Goal: Transaction & Acquisition: Purchase product/service

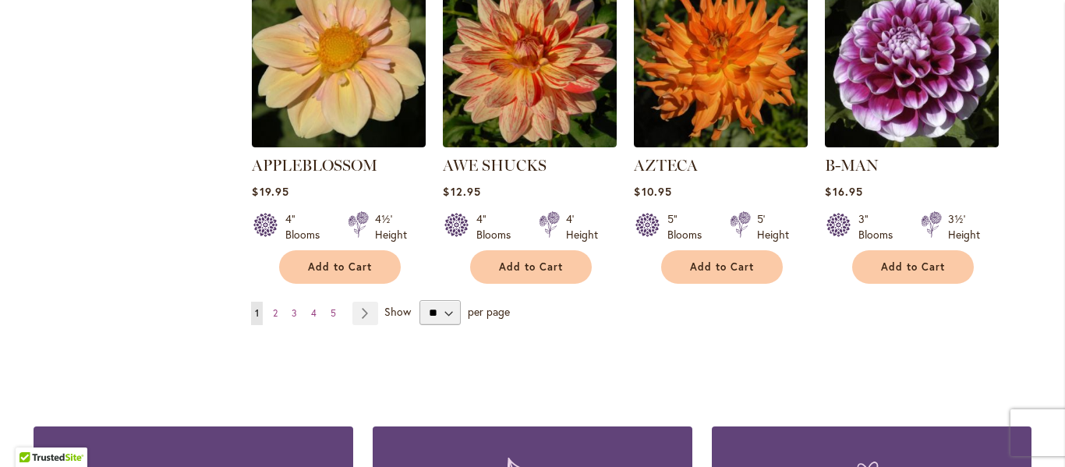
scroll to position [1381, 0]
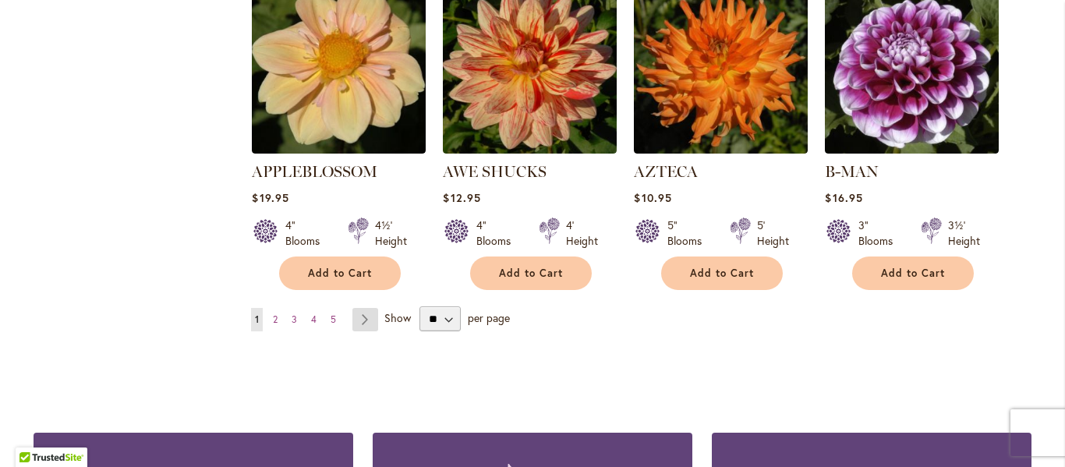
click at [365, 308] on link "Page Next" at bounding box center [365, 319] width 26 height 23
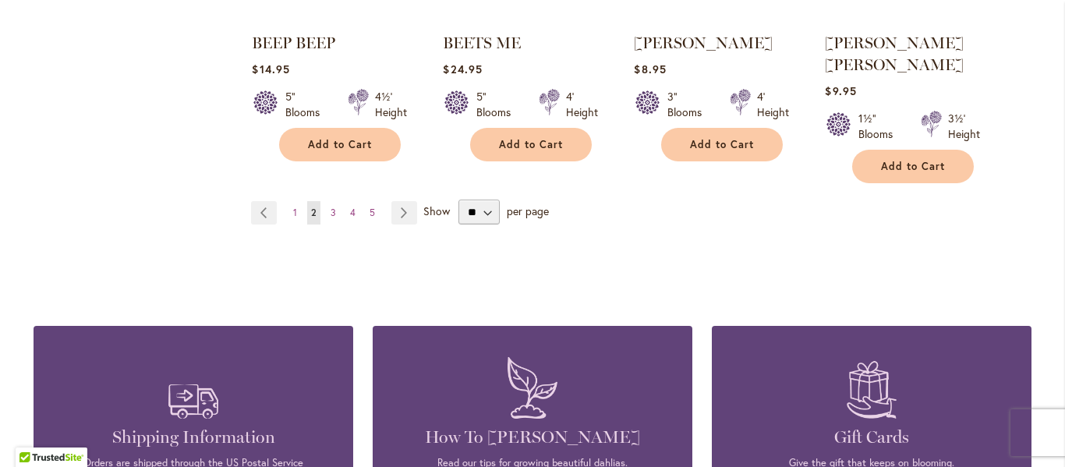
scroll to position [1488, 0]
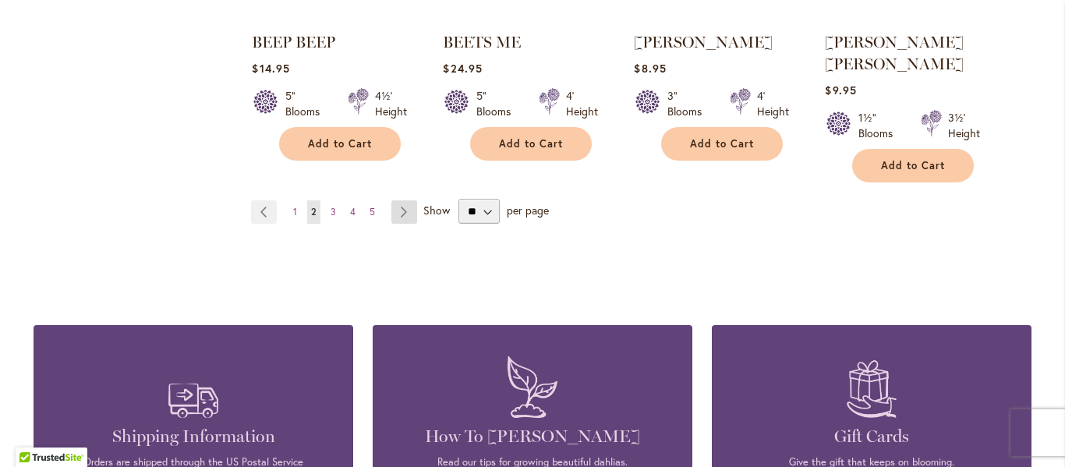
click at [402, 200] on link "Page Next" at bounding box center [404, 211] width 26 height 23
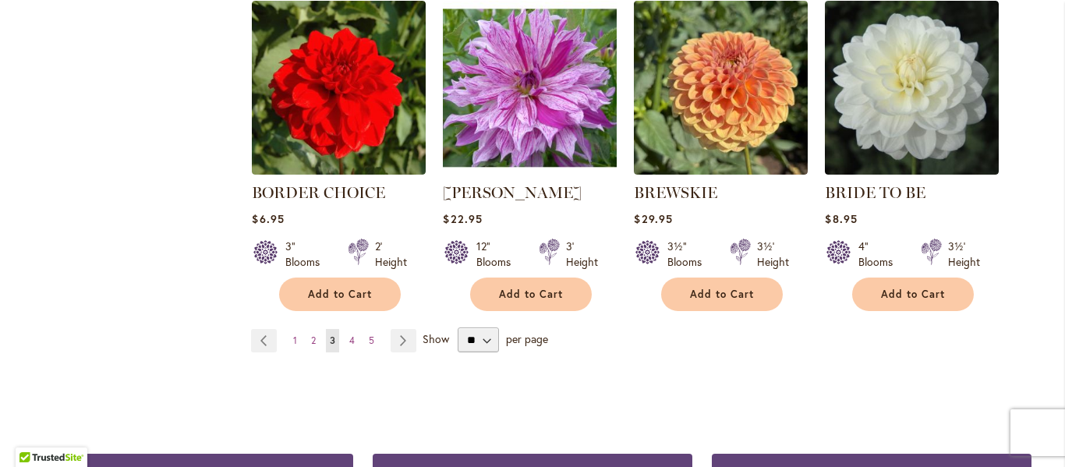
scroll to position [1355, 0]
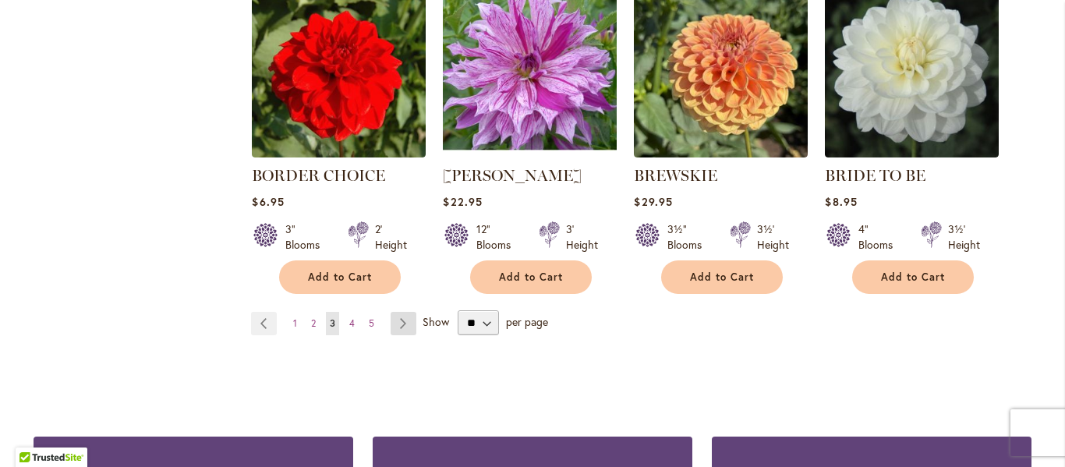
click at [410, 324] on link "Page Next" at bounding box center [404, 323] width 26 height 23
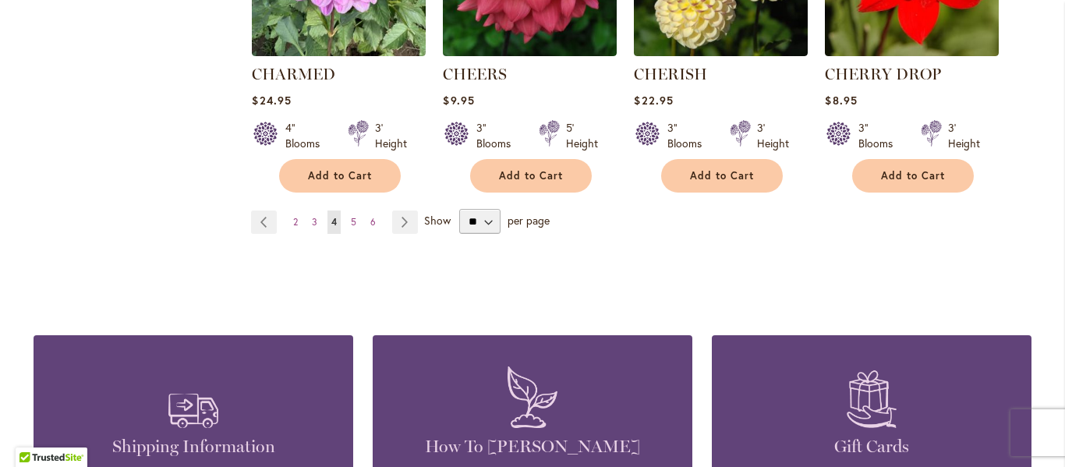
scroll to position [1478, 0]
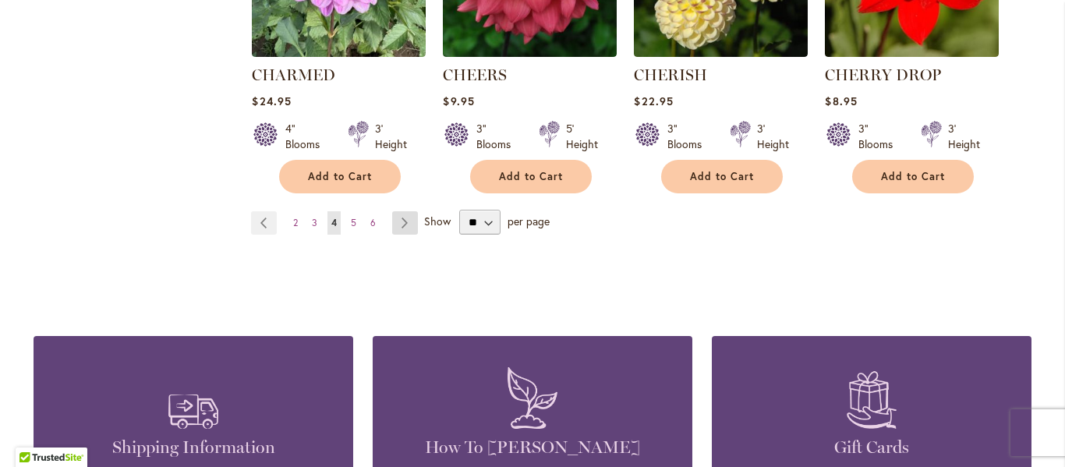
click at [417, 220] on link "Page Next" at bounding box center [405, 222] width 26 height 23
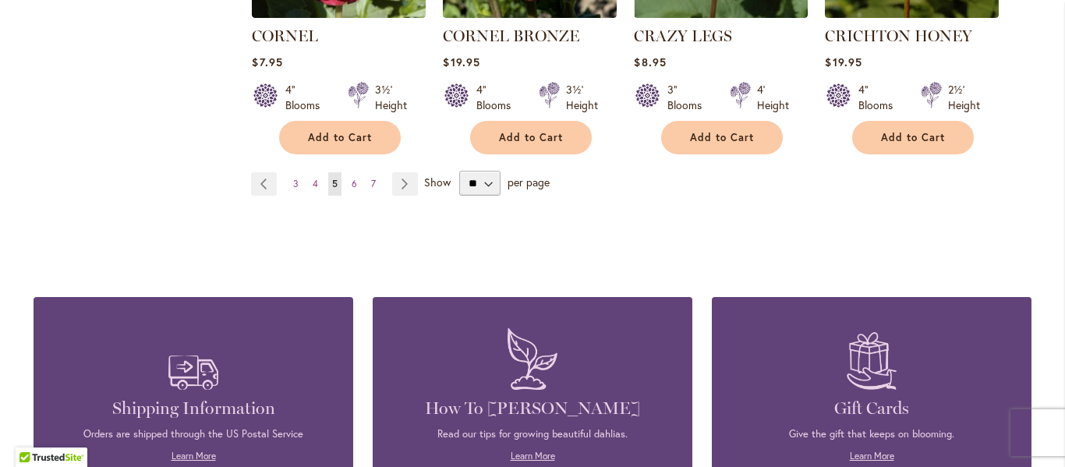
scroll to position [1539, 0]
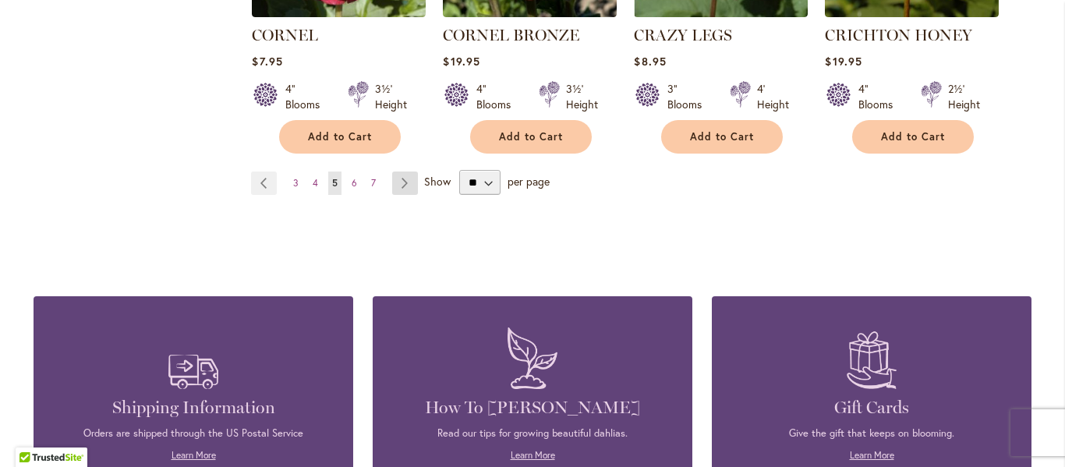
click at [411, 172] on link "Page Next" at bounding box center [405, 183] width 26 height 23
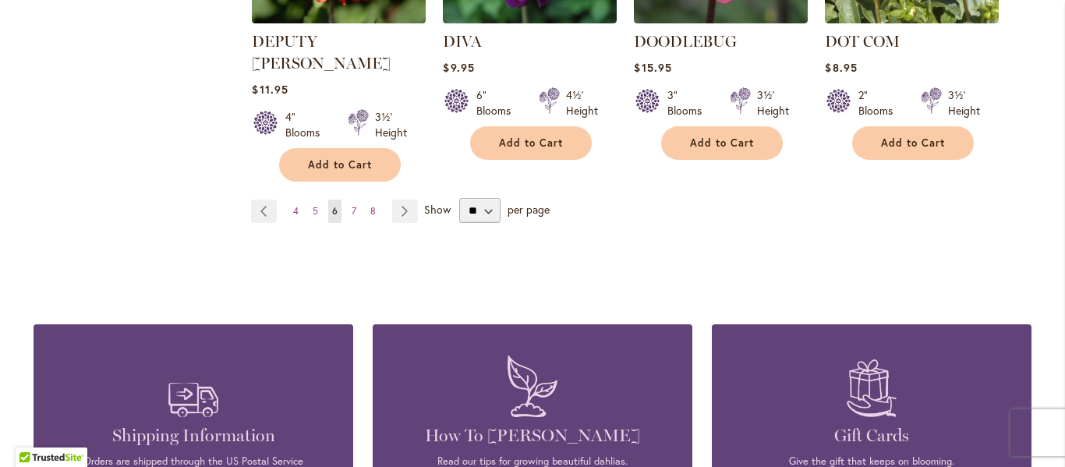
scroll to position [1539, 0]
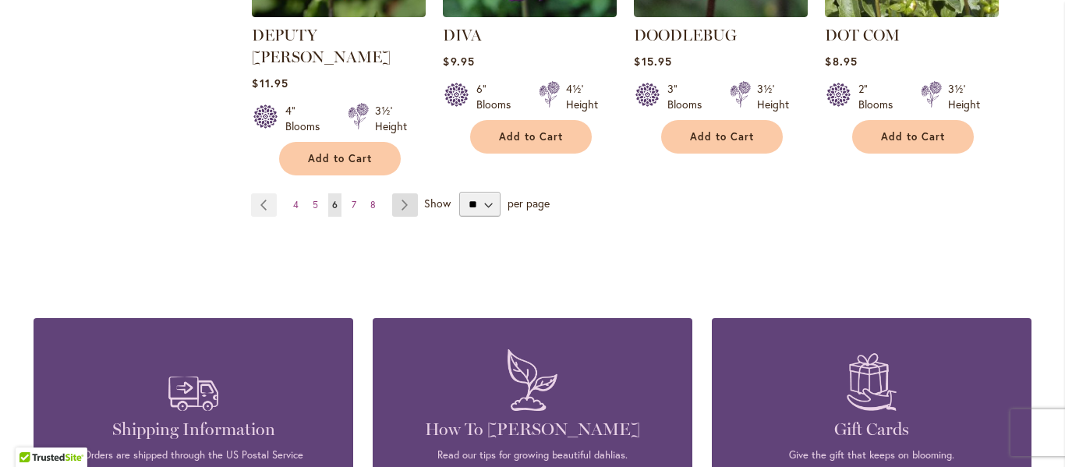
click at [416, 193] on link "Page Next" at bounding box center [405, 204] width 26 height 23
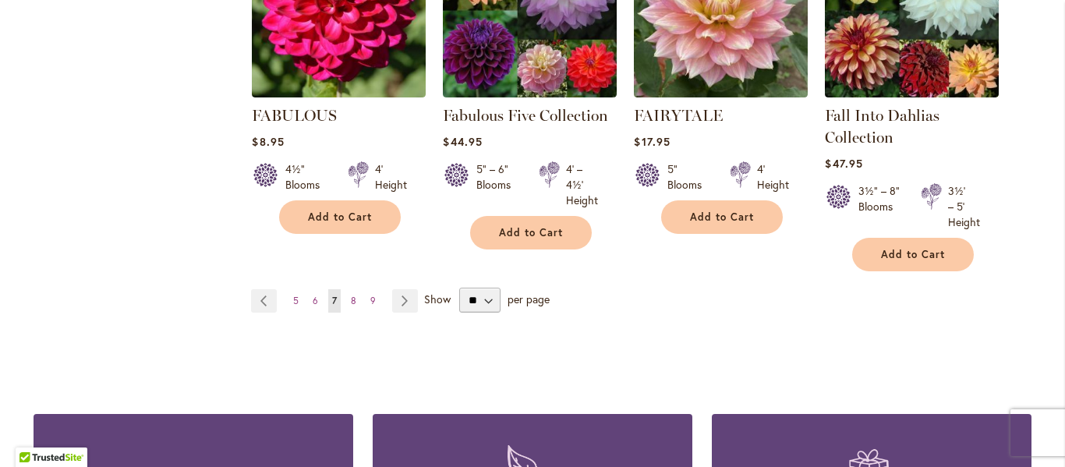
scroll to position [1416, 0]
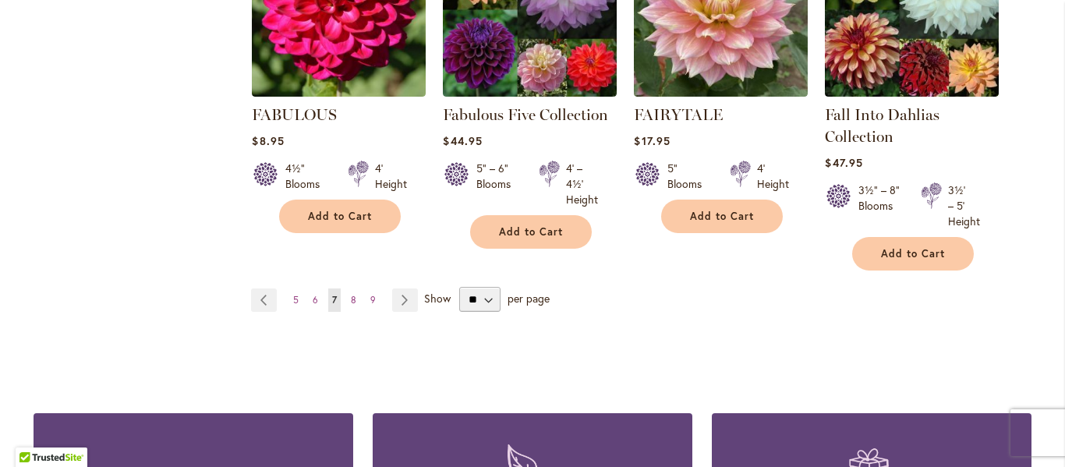
click at [408, 296] on link "Page Next" at bounding box center [405, 299] width 26 height 23
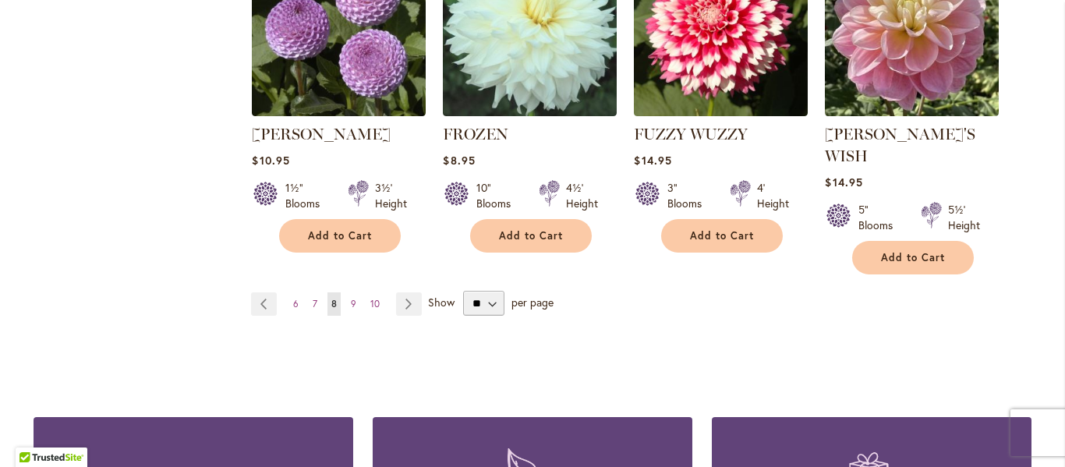
scroll to position [1467, 0]
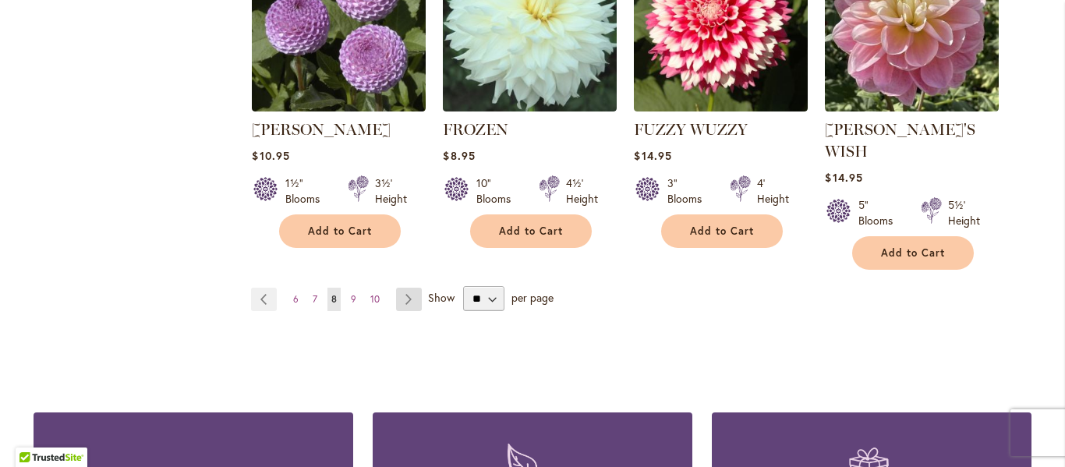
click at [406, 288] on link "Page Next" at bounding box center [409, 299] width 26 height 23
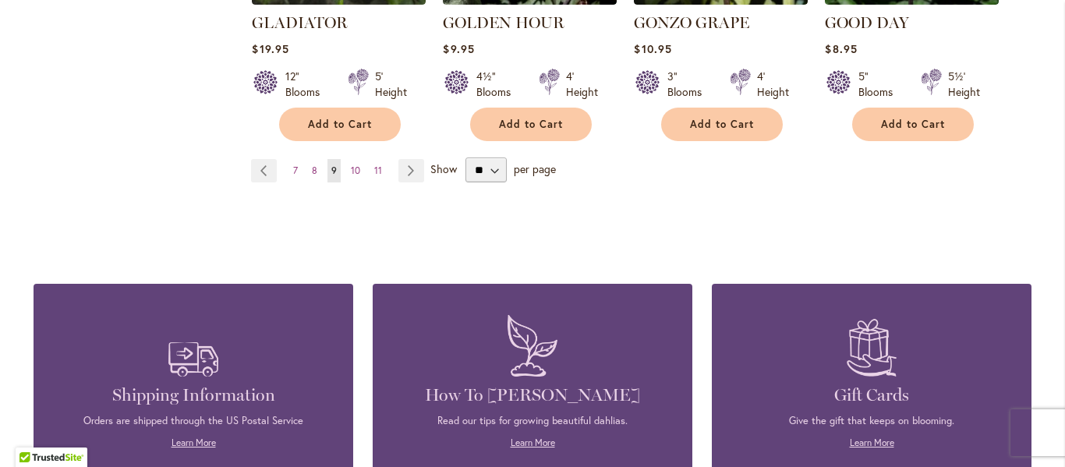
scroll to position [1556, 0]
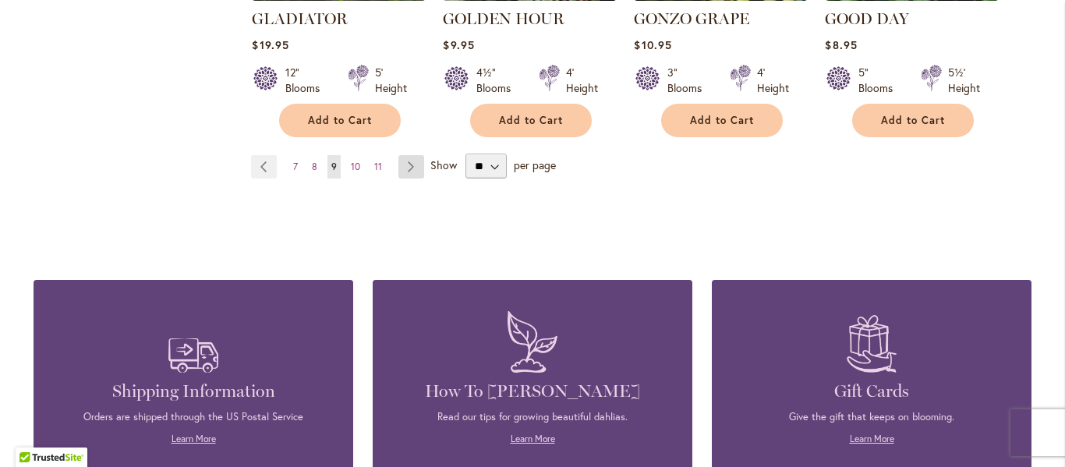
click at [421, 155] on link "Page Next" at bounding box center [411, 166] width 26 height 23
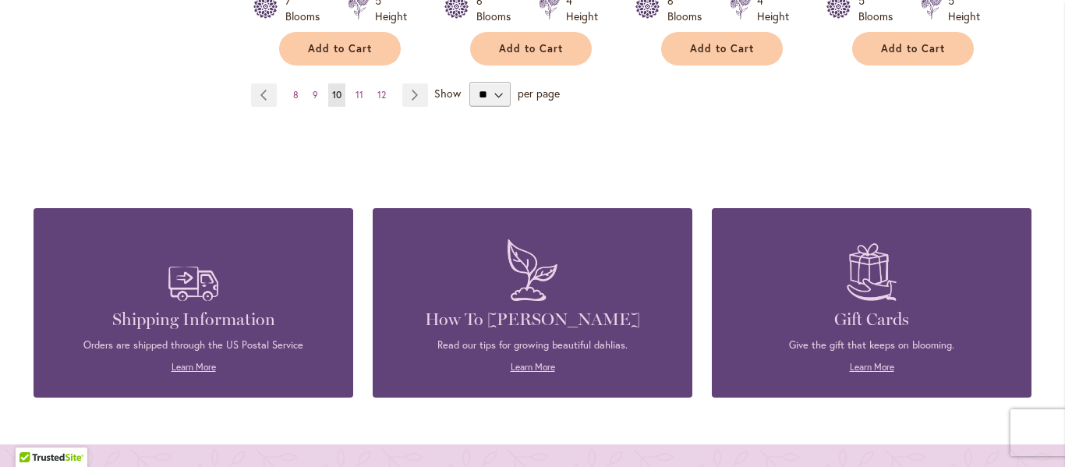
scroll to position [1658, 0]
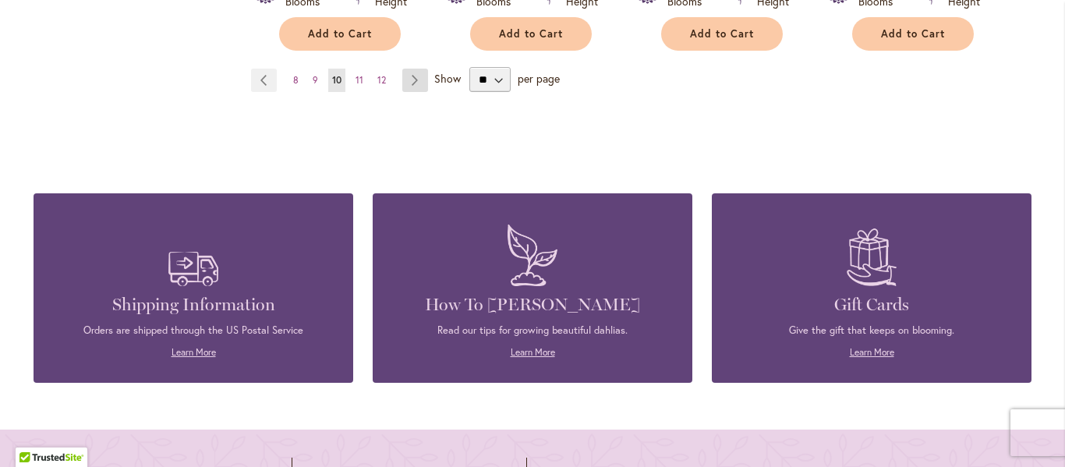
click at [421, 82] on link "Page Next" at bounding box center [415, 80] width 26 height 23
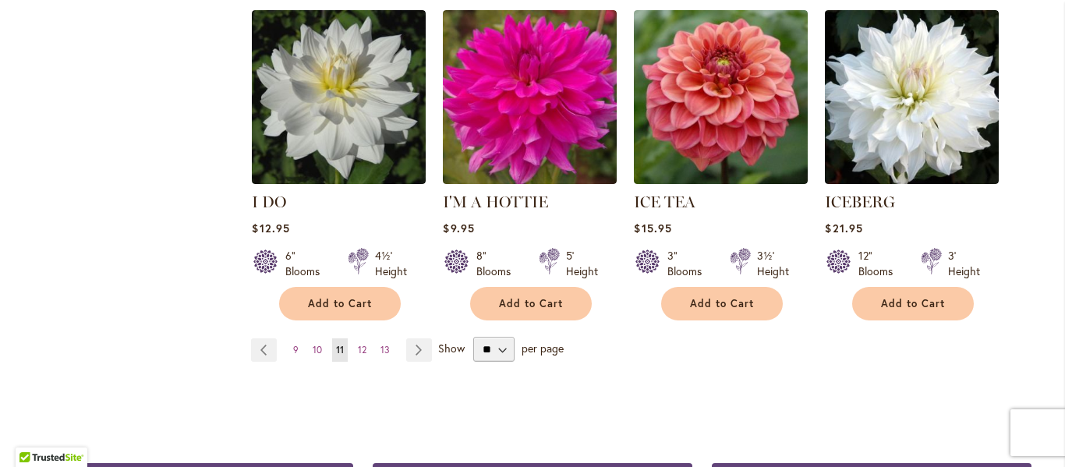
scroll to position [1425, 0]
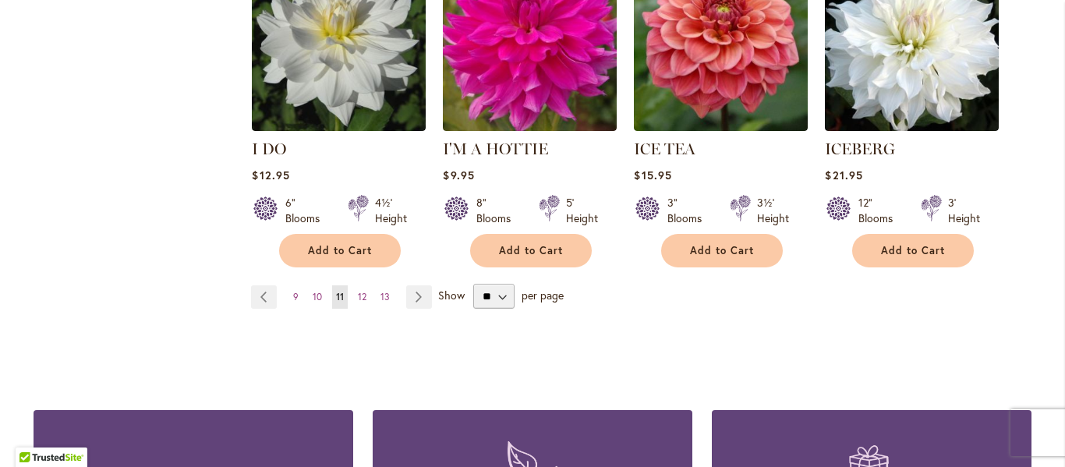
click at [447, 288] on span "Show" at bounding box center [451, 295] width 27 height 15
click at [473, 284] on select "** ** ** **" at bounding box center [493, 296] width 41 height 25
click at [423, 285] on link "Page Next" at bounding box center [419, 296] width 26 height 23
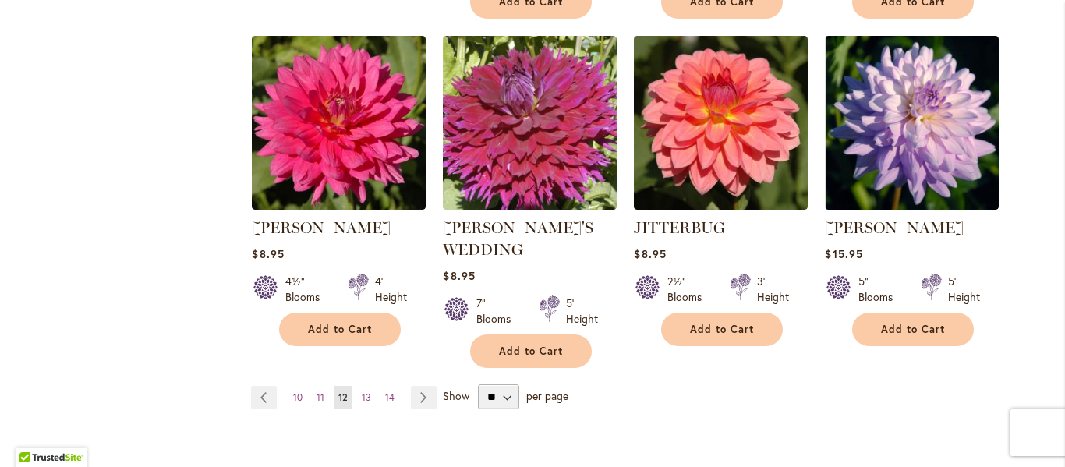
scroll to position [1340, 0]
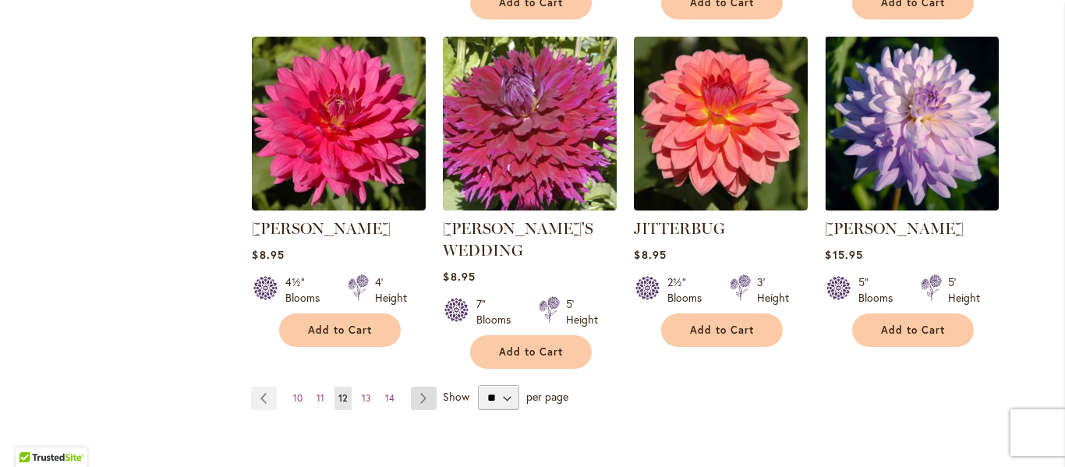
click at [419, 387] on link "Page Next" at bounding box center [424, 398] width 26 height 23
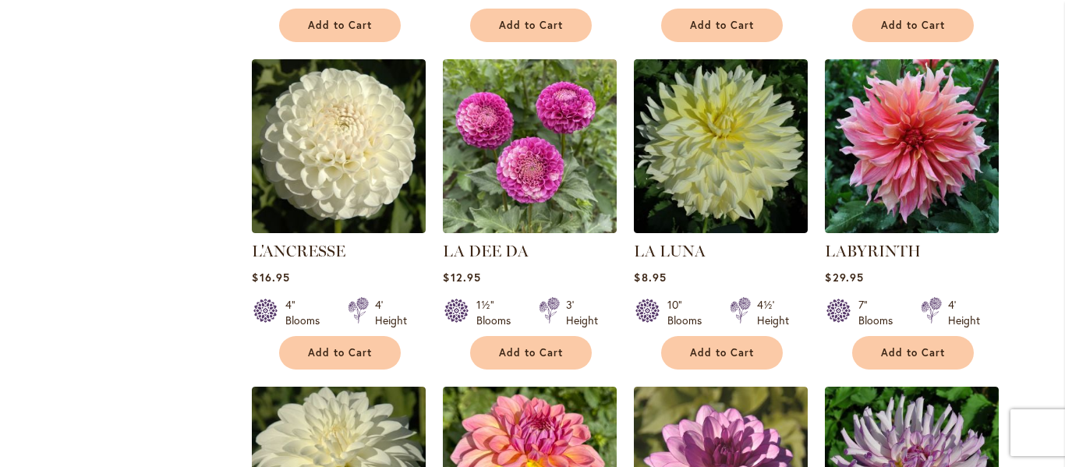
scroll to position [955, 0]
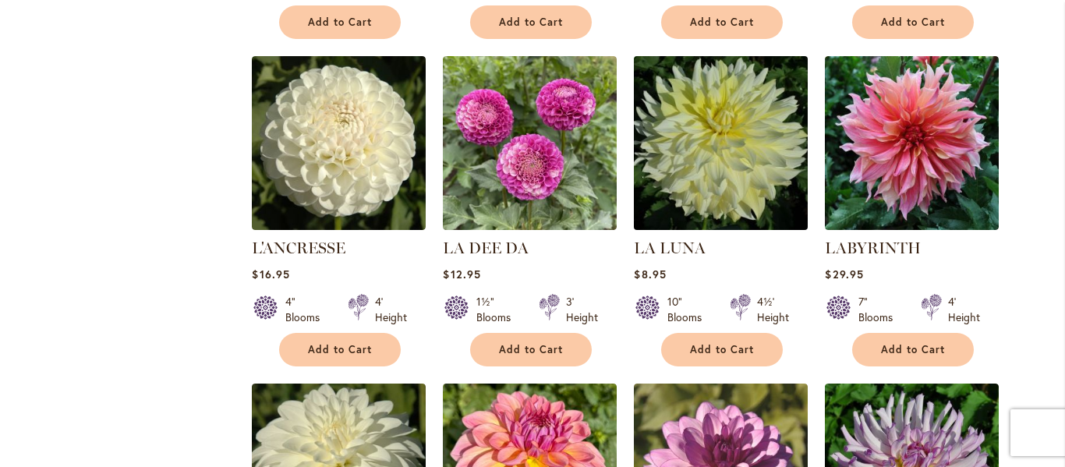
click at [734, 179] on img at bounding box center [721, 142] width 182 height 182
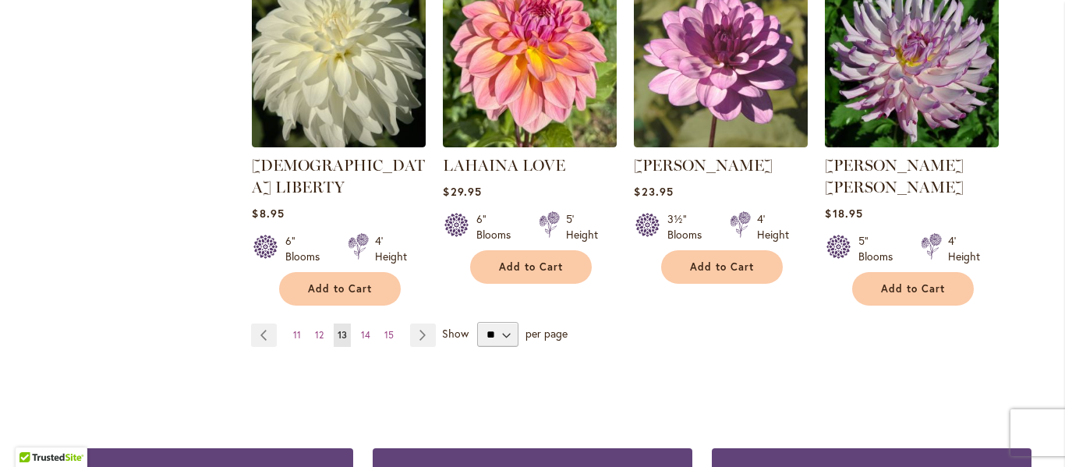
scroll to position [1363, 0]
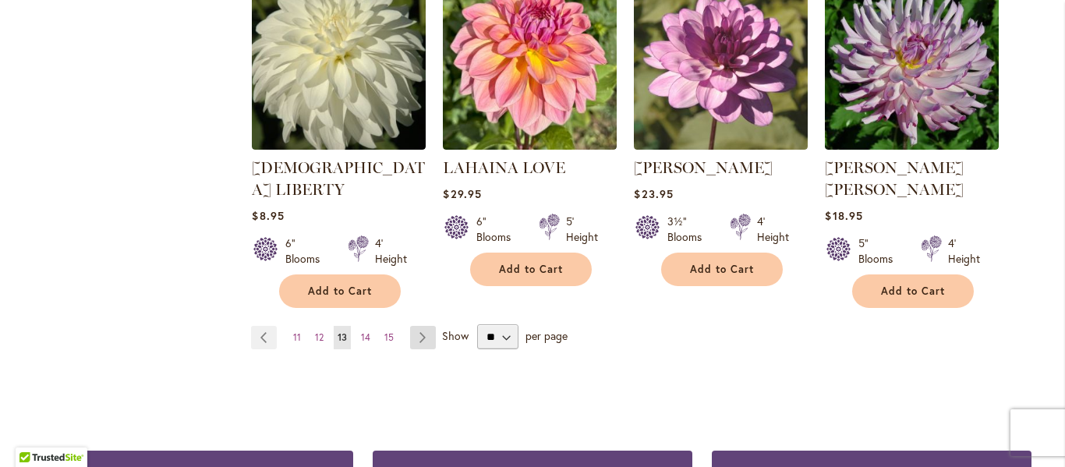
click at [427, 326] on link "Page Next" at bounding box center [423, 337] width 26 height 23
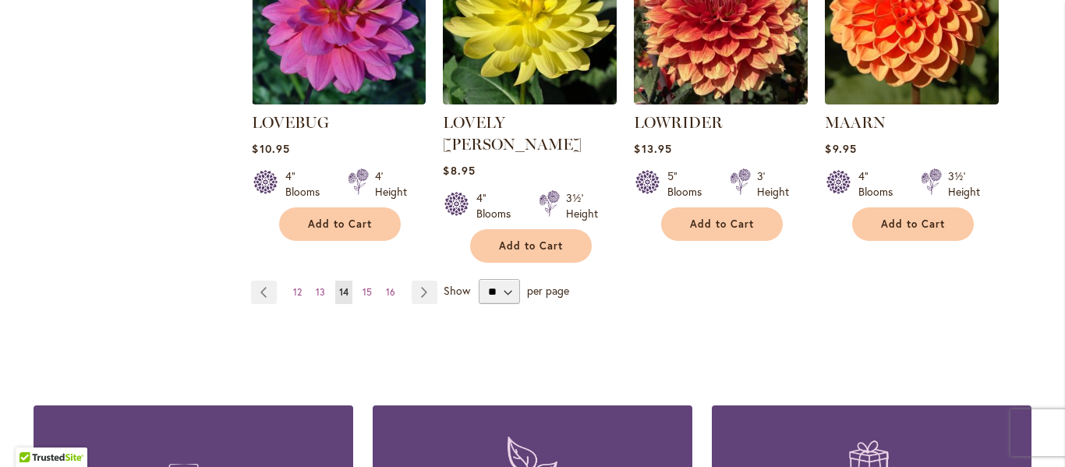
scroll to position [1431, 0]
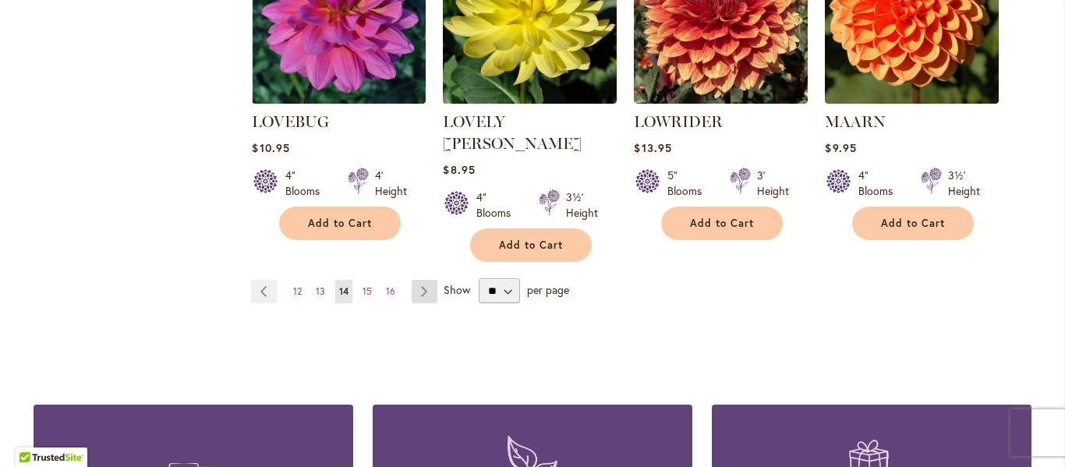
click at [434, 280] on link "Page Next" at bounding box center [425, 291] width 26 height 23
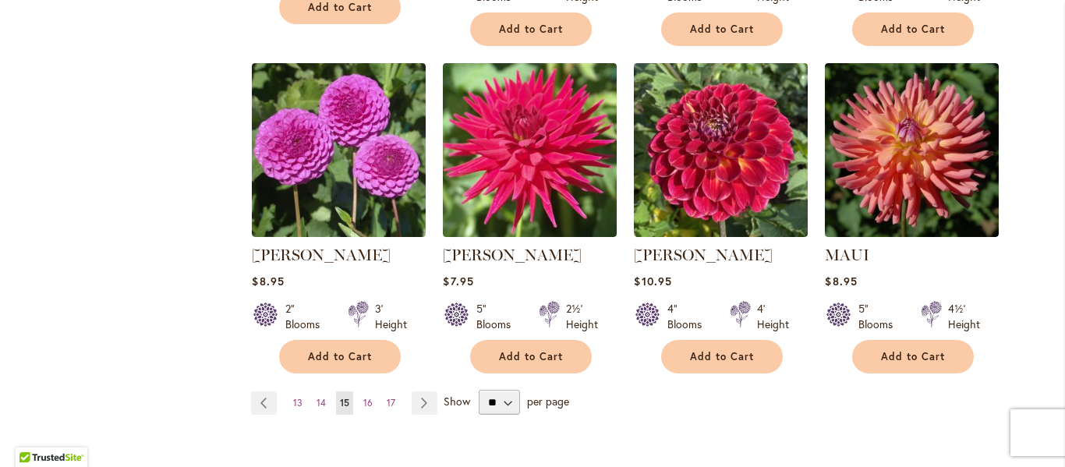
scroll to position [1322, 0]
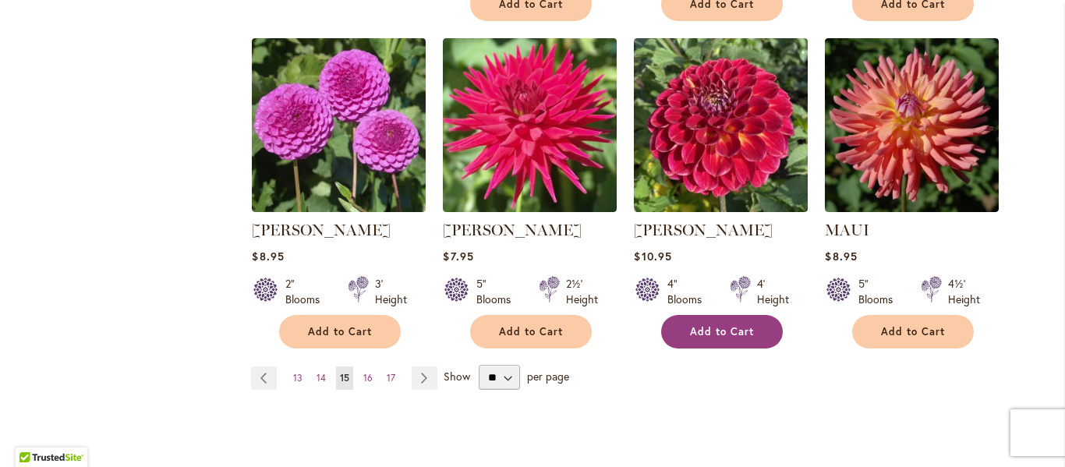
click at [720, 338] on button "Add to Cart" at bounding box center [722, 332] width 122 height 34
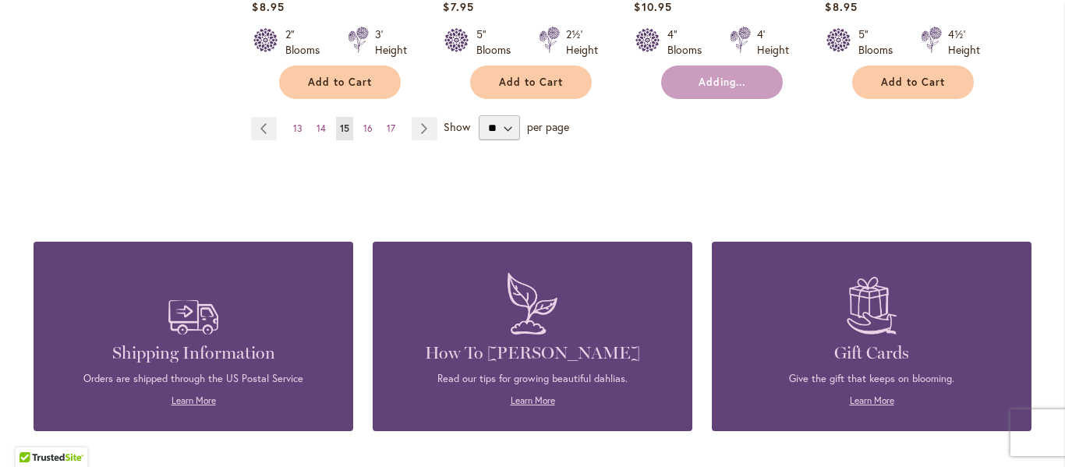
scroll to position [1544, 0]
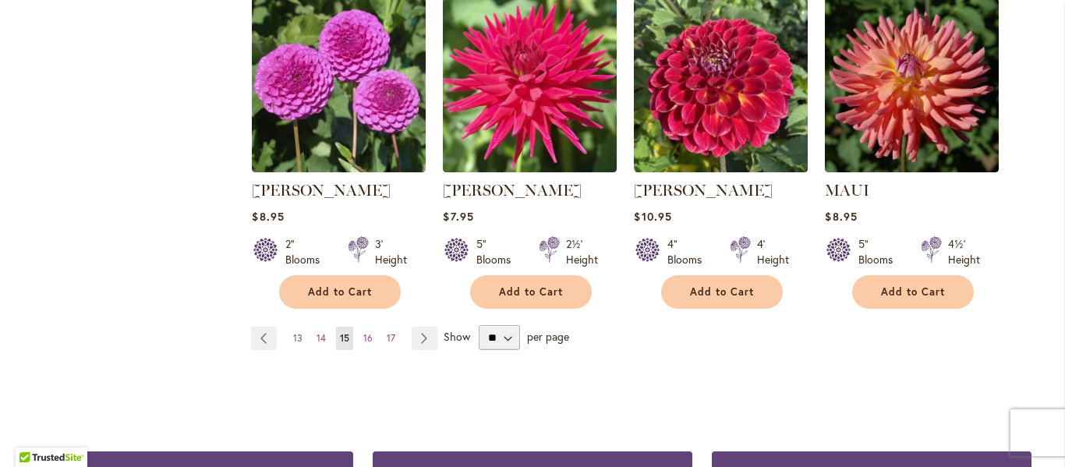
scroll to position [1361, 0]
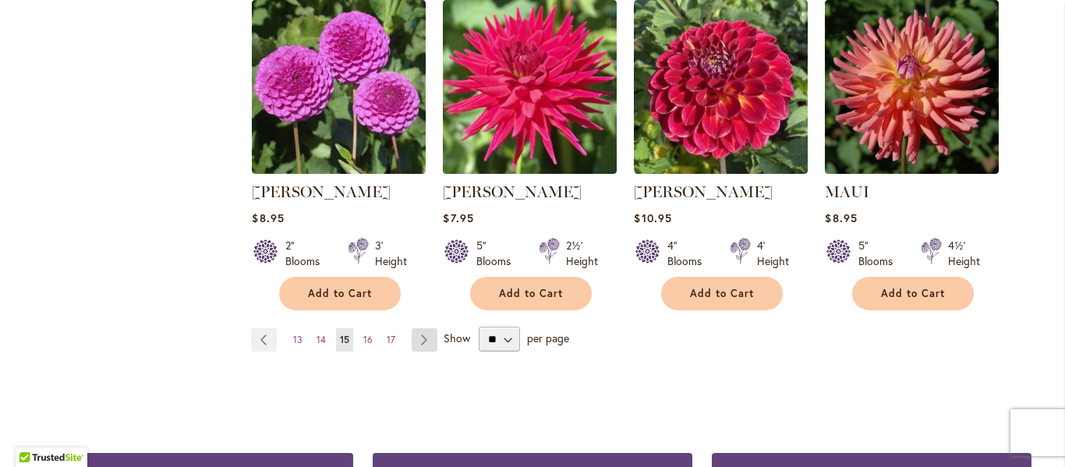
click at [423, 339] on link "Page Next" at bounding box center [425, 339] width 26 height 23
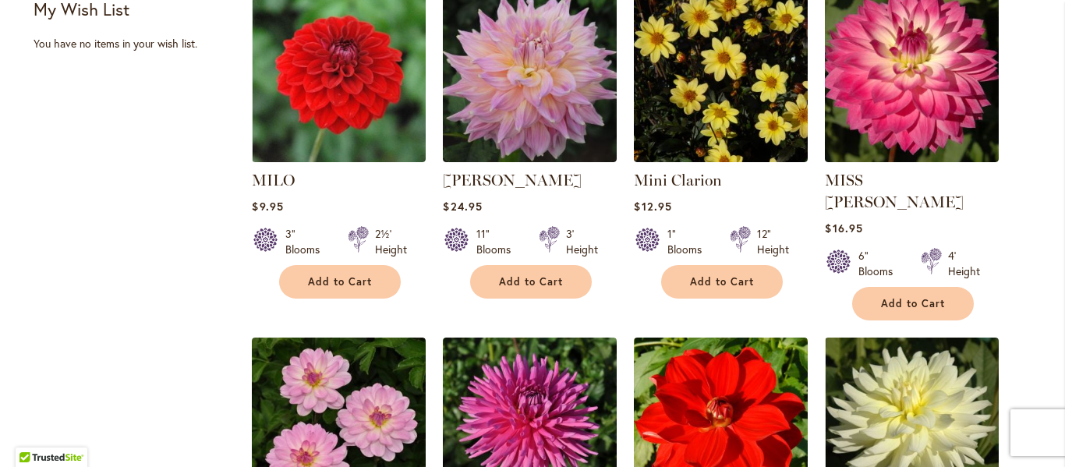
scroll to position [699, 0]
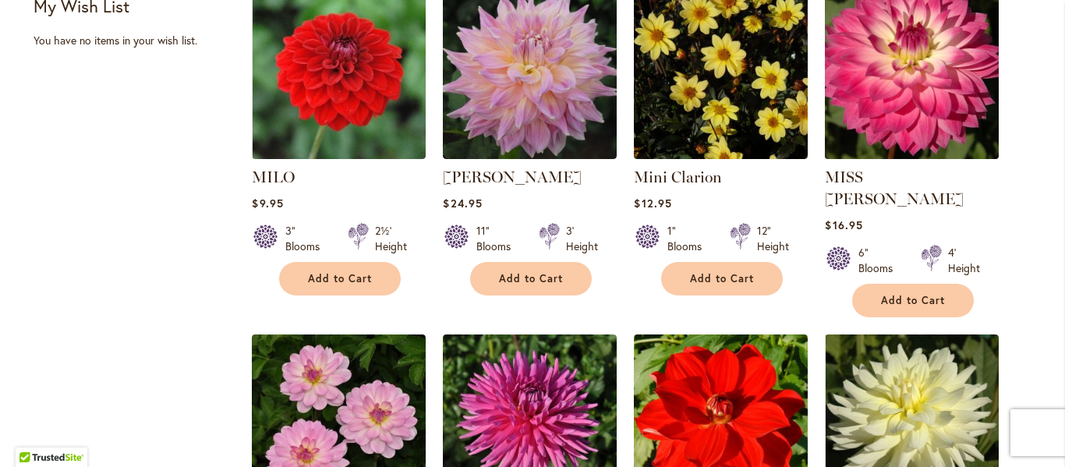
click at [906, 148] on img at bounding box center [912, 72] width 182 height 182
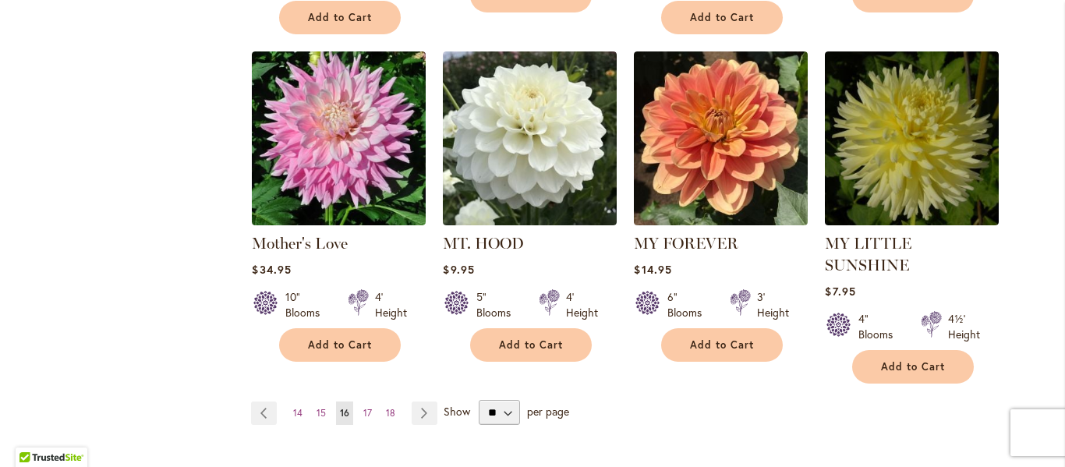
scroll to position [1330, 0]
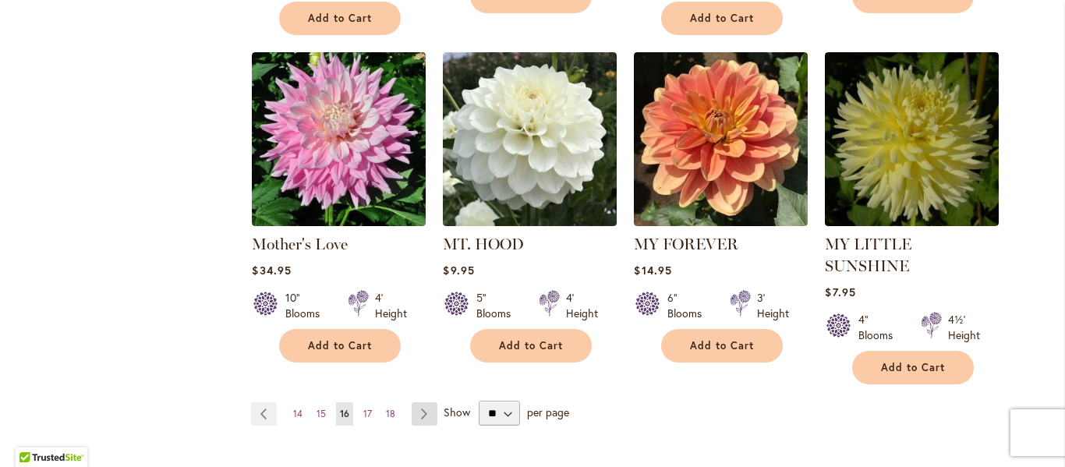
click at [428, 402] on link "Page Next" at bounding box center [425, 413] width 26 height 23
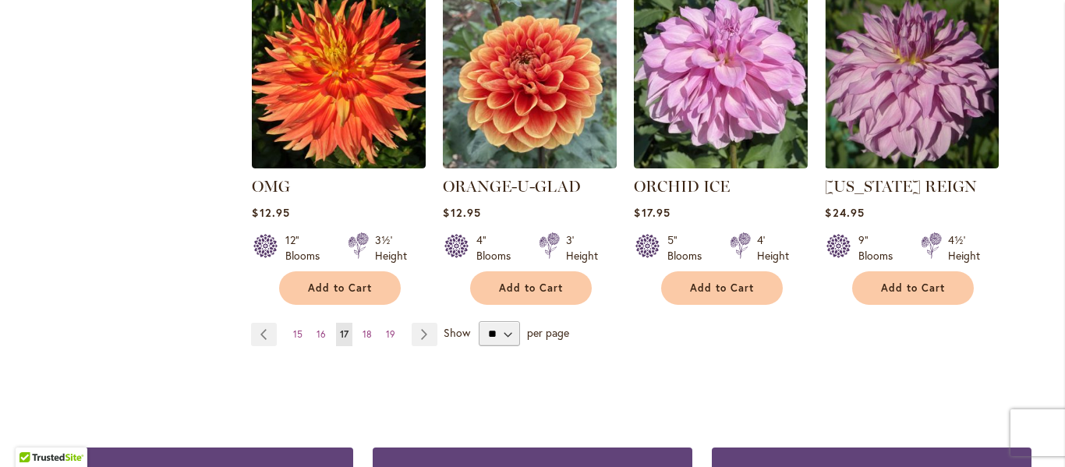
scroll to position [1347, 0]
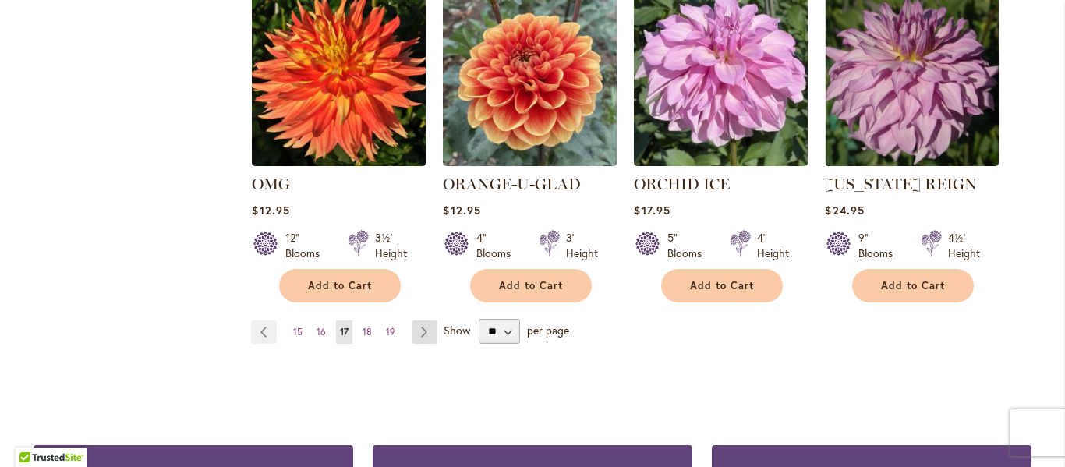
click at [427, 334] on link "Page Next" at bounding box center [425, 331] width 26 height 23
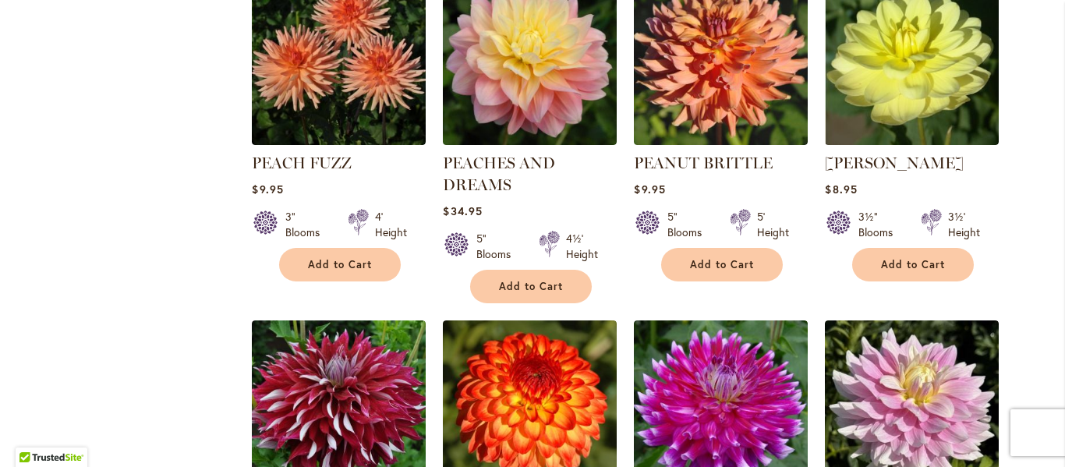
scroll to position [1066, 0]
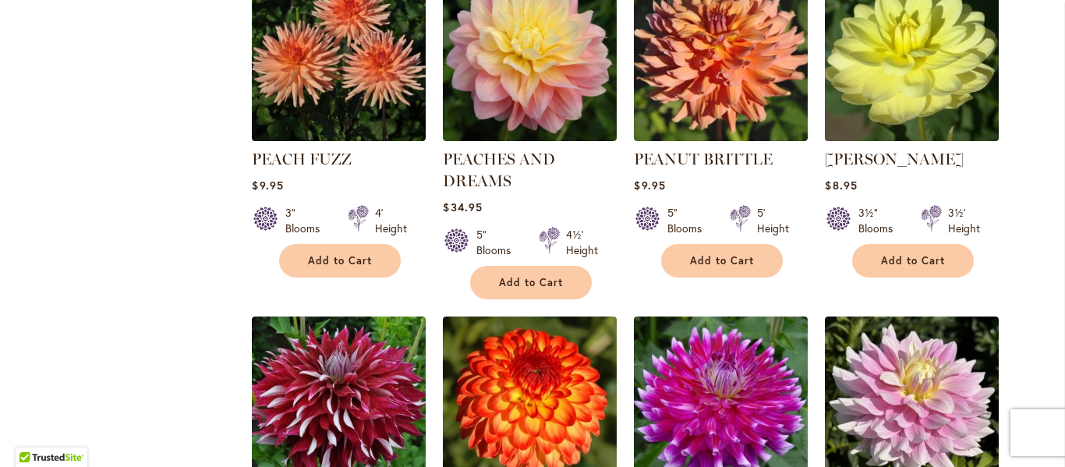
click at [932, 122] on img at bounding box center [912, 54] width 182 height 182
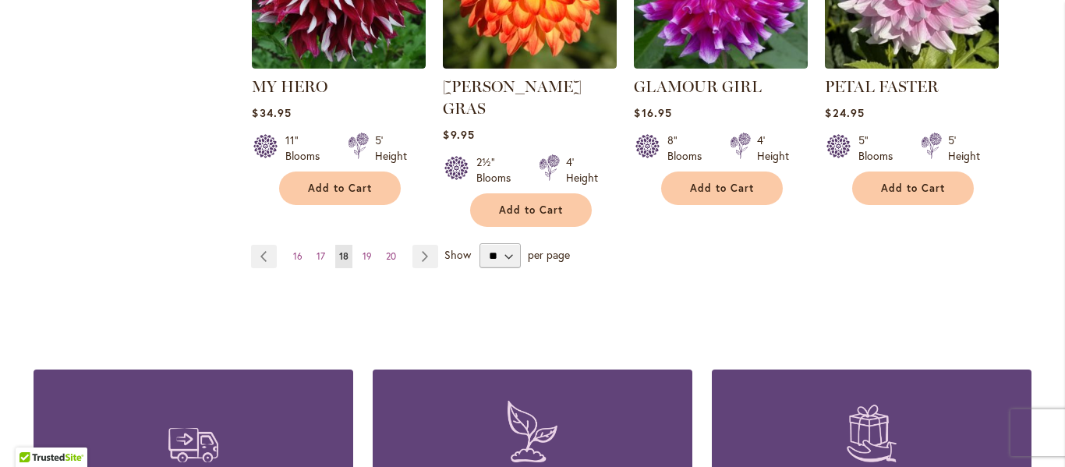
scroll to position [1490, 0]
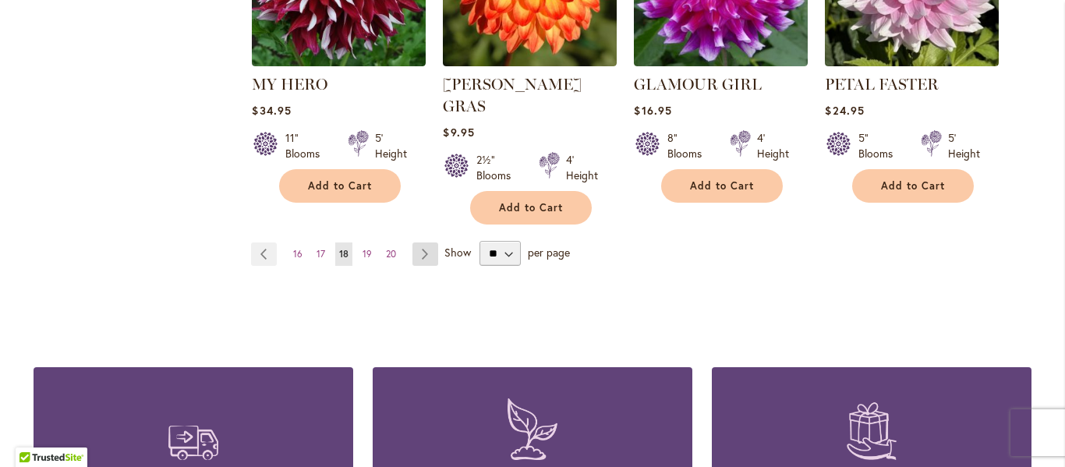
click at [419, 242] on link "Page Next" at bounding box center [425, 253] width 26 height 23
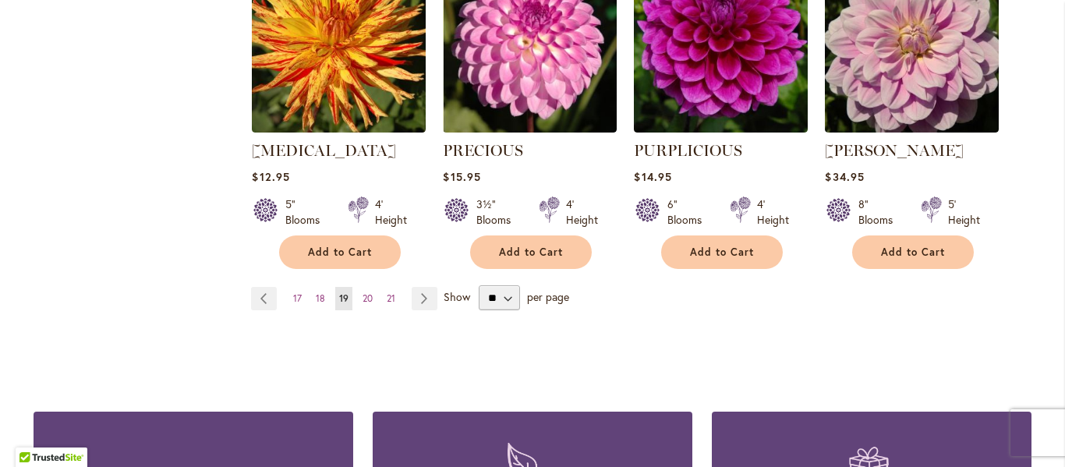
scroll to position [1425, 0]
click at [426, 286] on link "Page Next" at bounding box center [425, 297] width 26 height 23
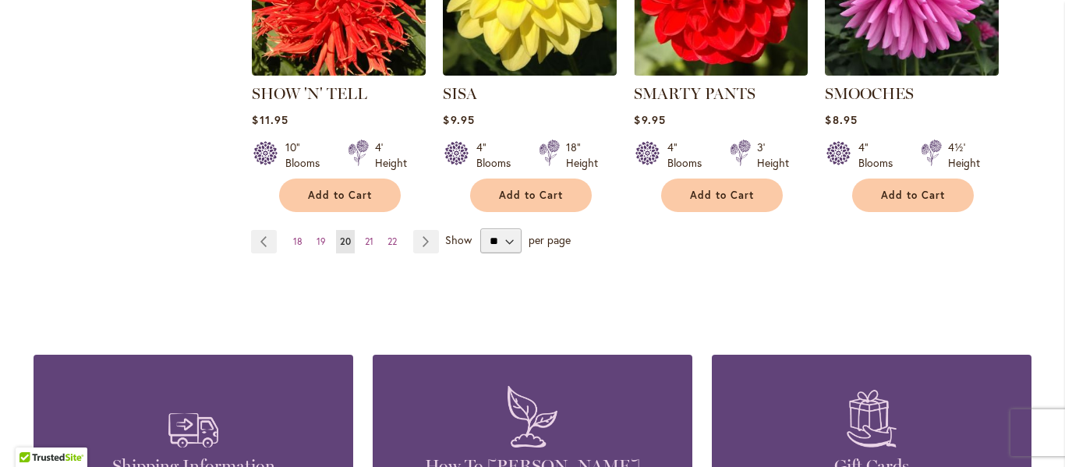
scroll to position [1470, 0]
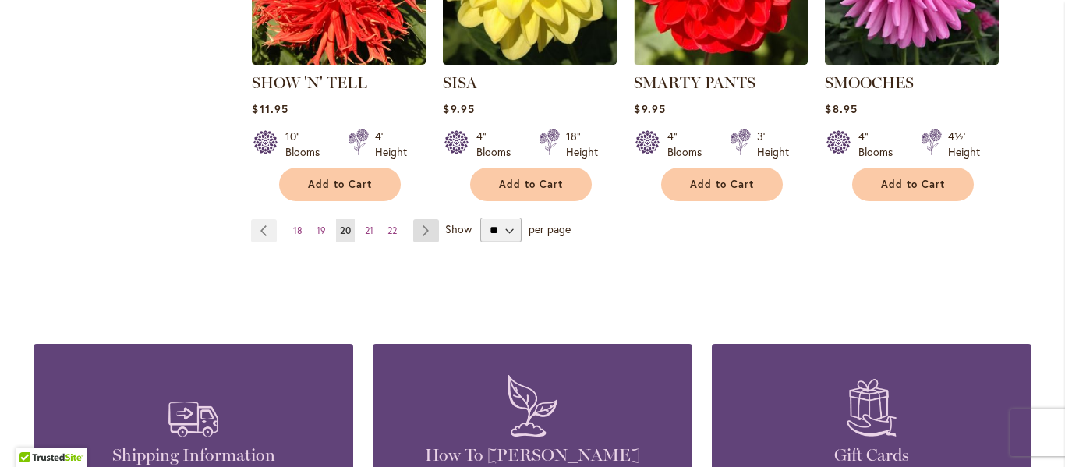
click at [421, 219] on link "Page Next" at bounding box center [426, 230] width 26 height 23
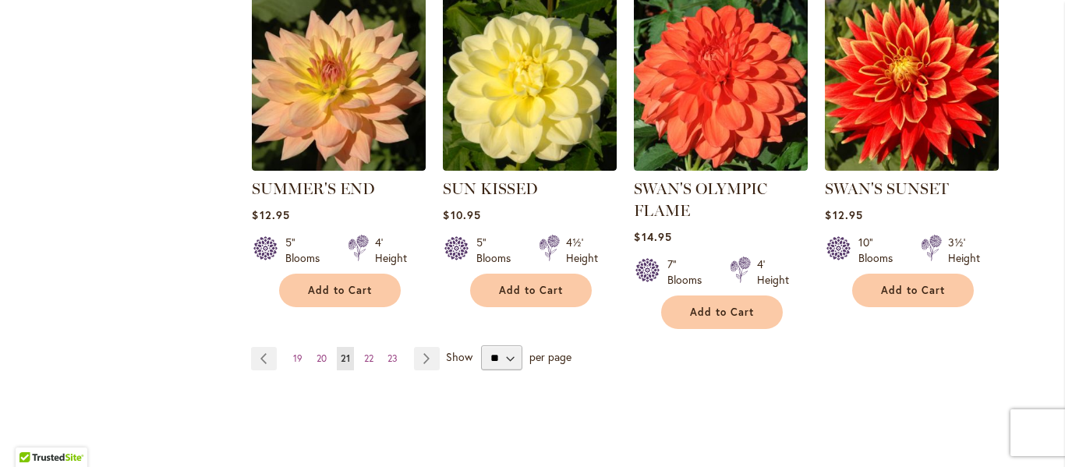
scroll to position [1350, 0]
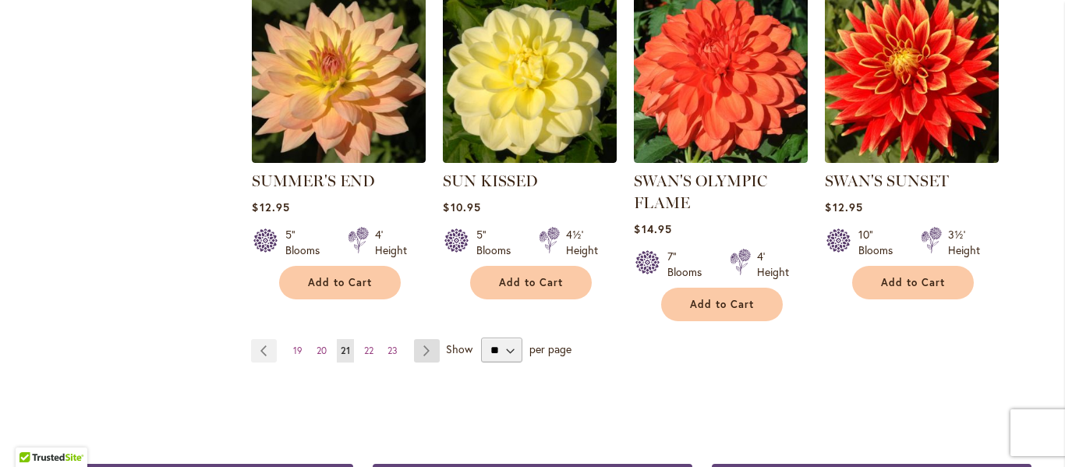
click at [428, 355] on link "Page Next" at bounding box center [427, 350] width 26 height 23
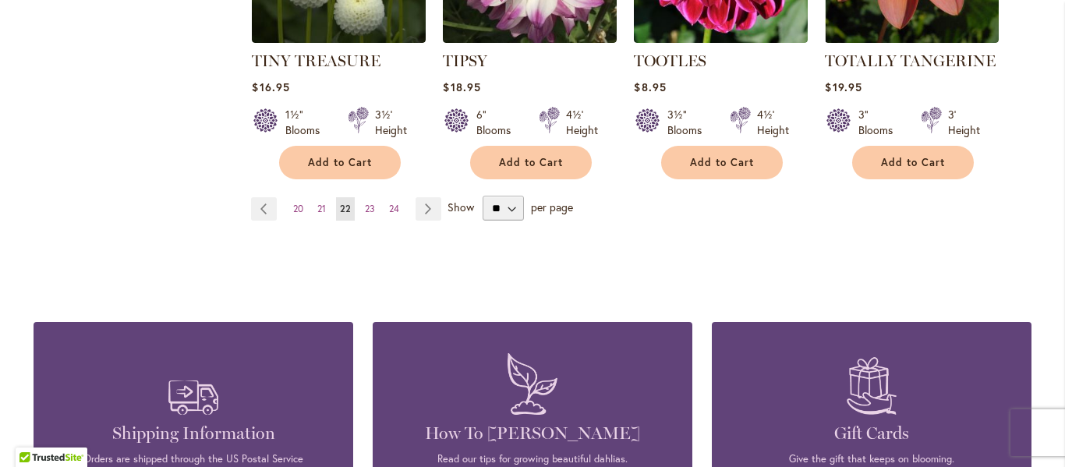
scroll to position [1471, 0]
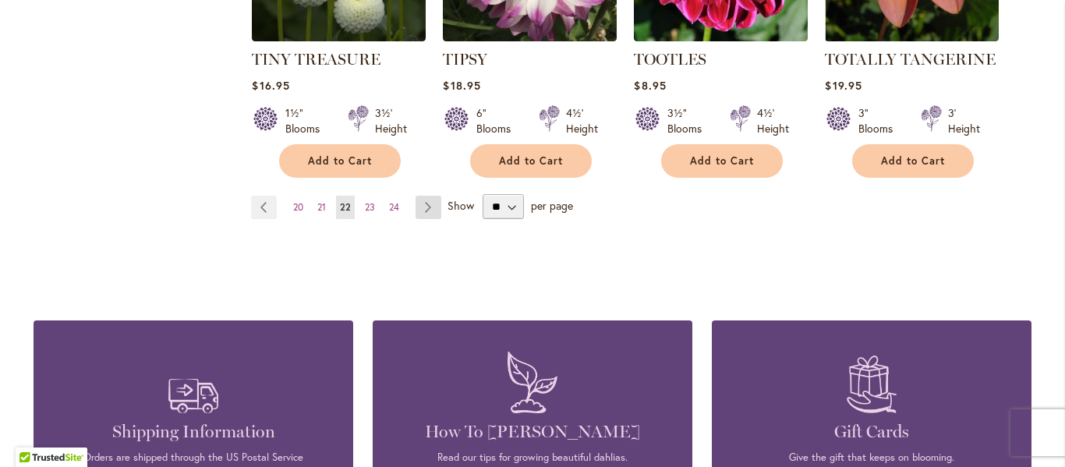
click at [440, 207] on link "Page Next" at bounding box center [429, 207] width 26 height 23
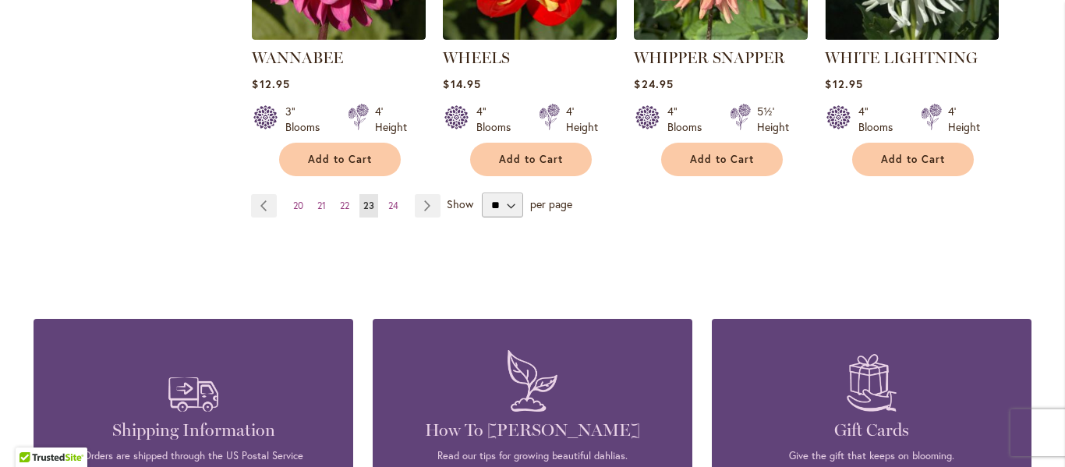
scroll to position [1500, 0]
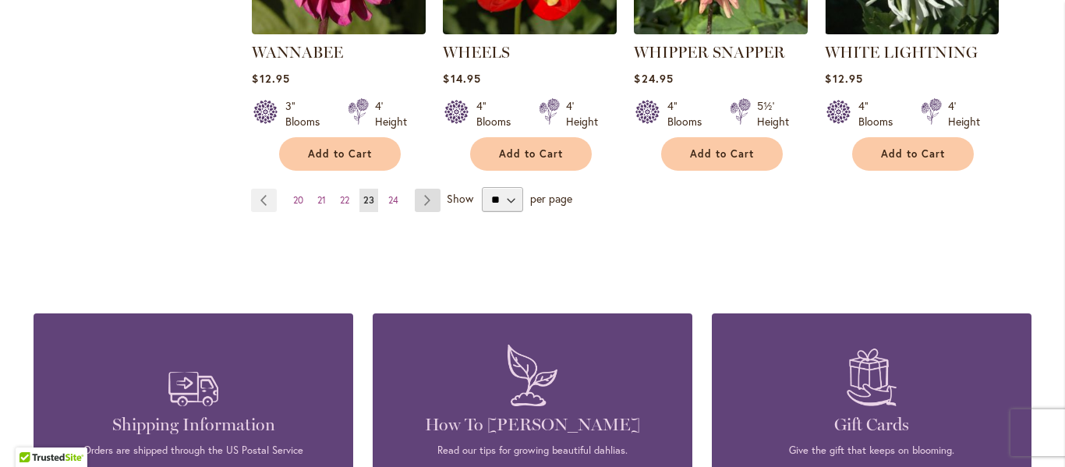
click at [423, 189] on link "Page Next" at bounding box center [428, 200] width 26 height 23
